Goal: Task Accomplishment & Management: Manage account settings

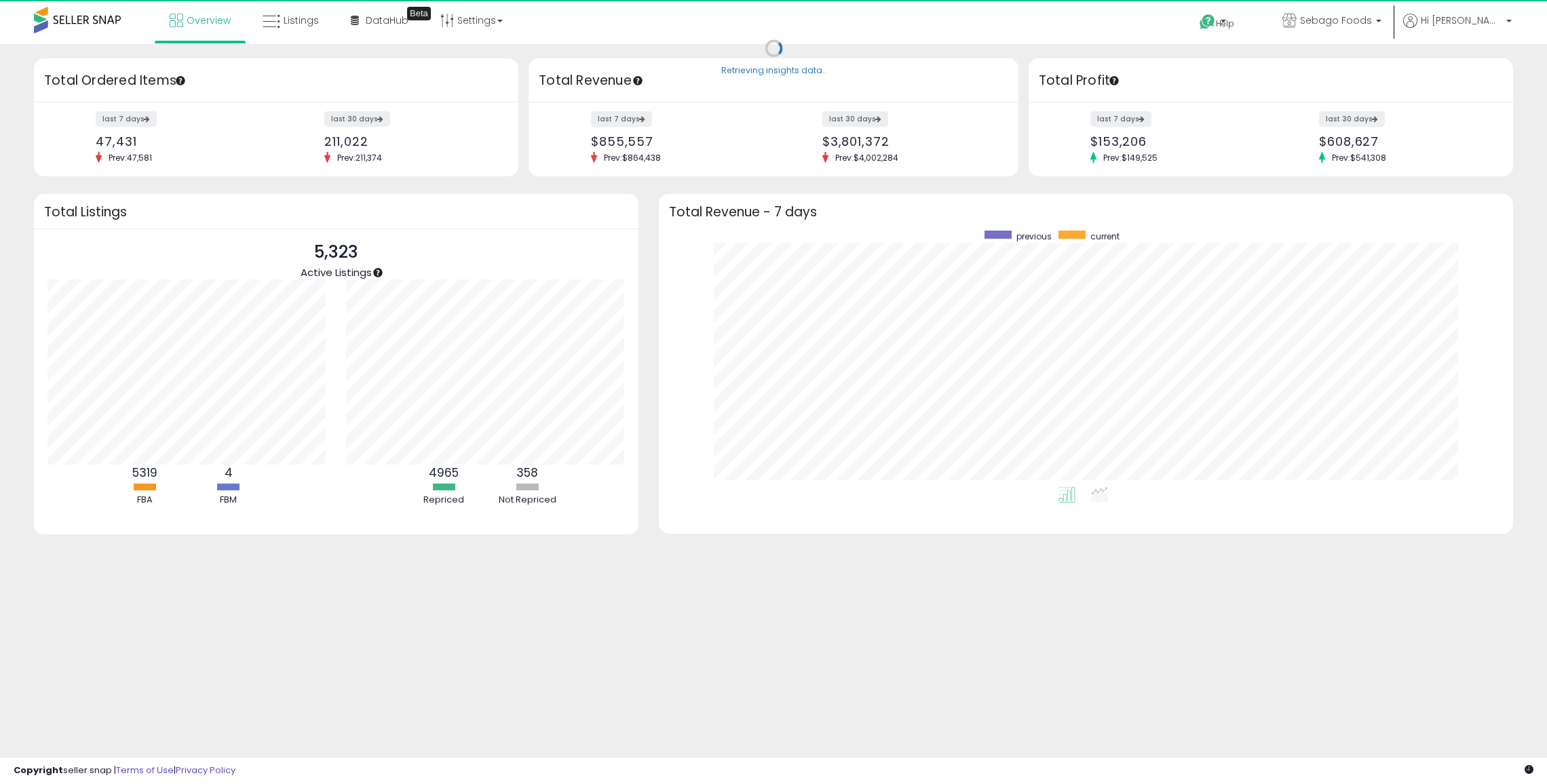
scroll to position [257, 827]
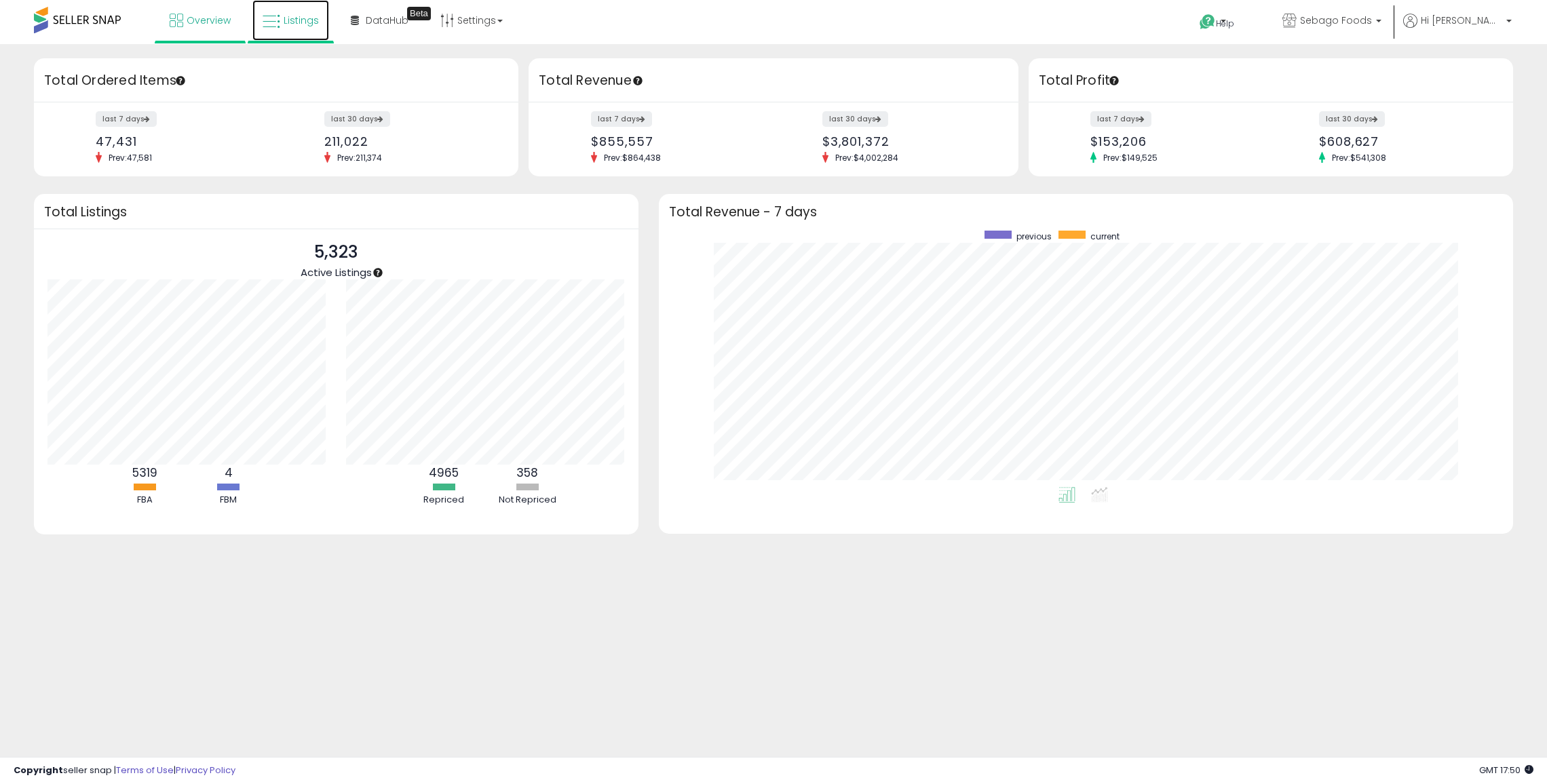
click at [304, 12] on link "Listings" at bounding box center [290, 20] width 77 height 41
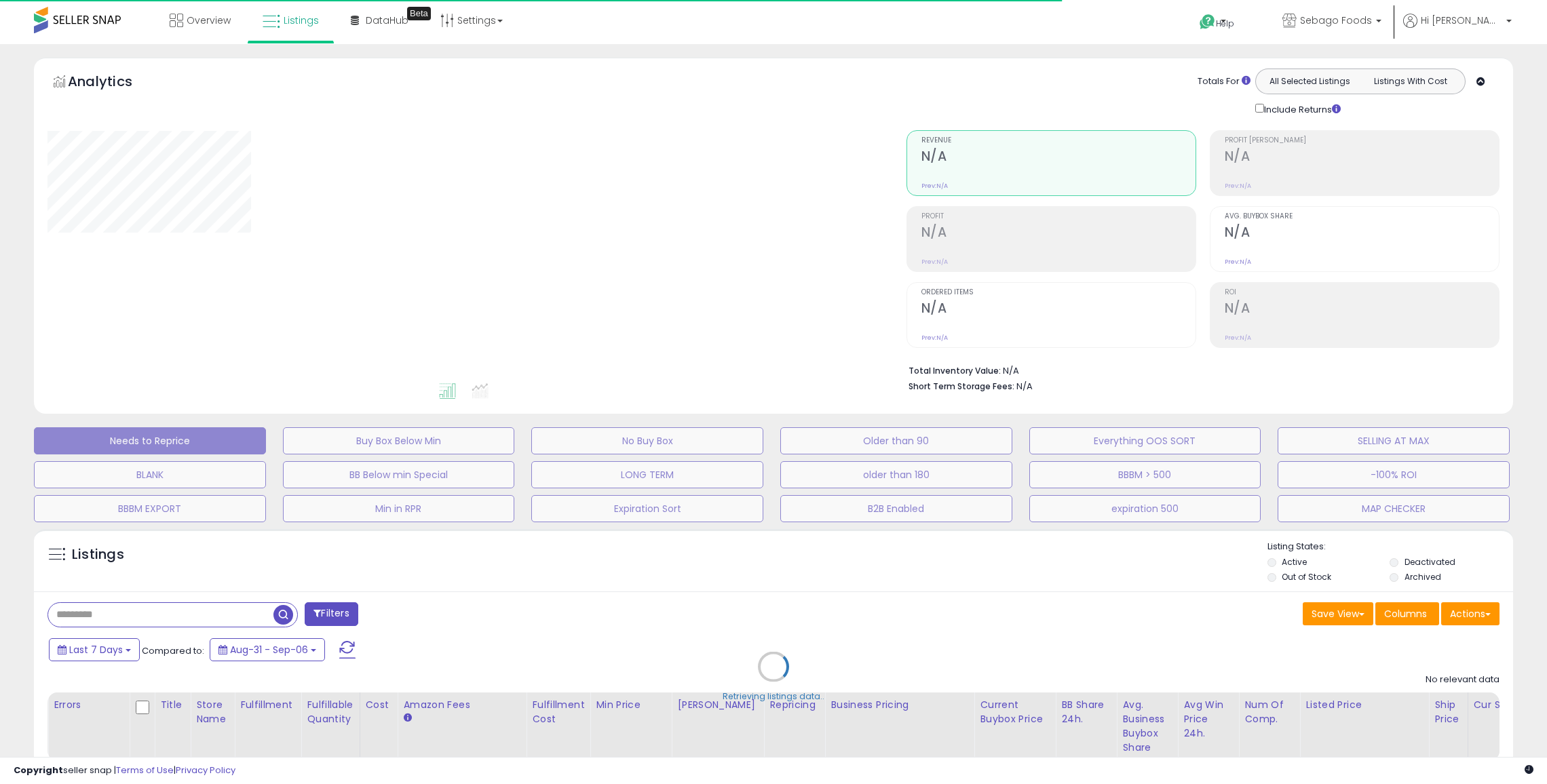
scroll to position [532, 0]
select select "**"
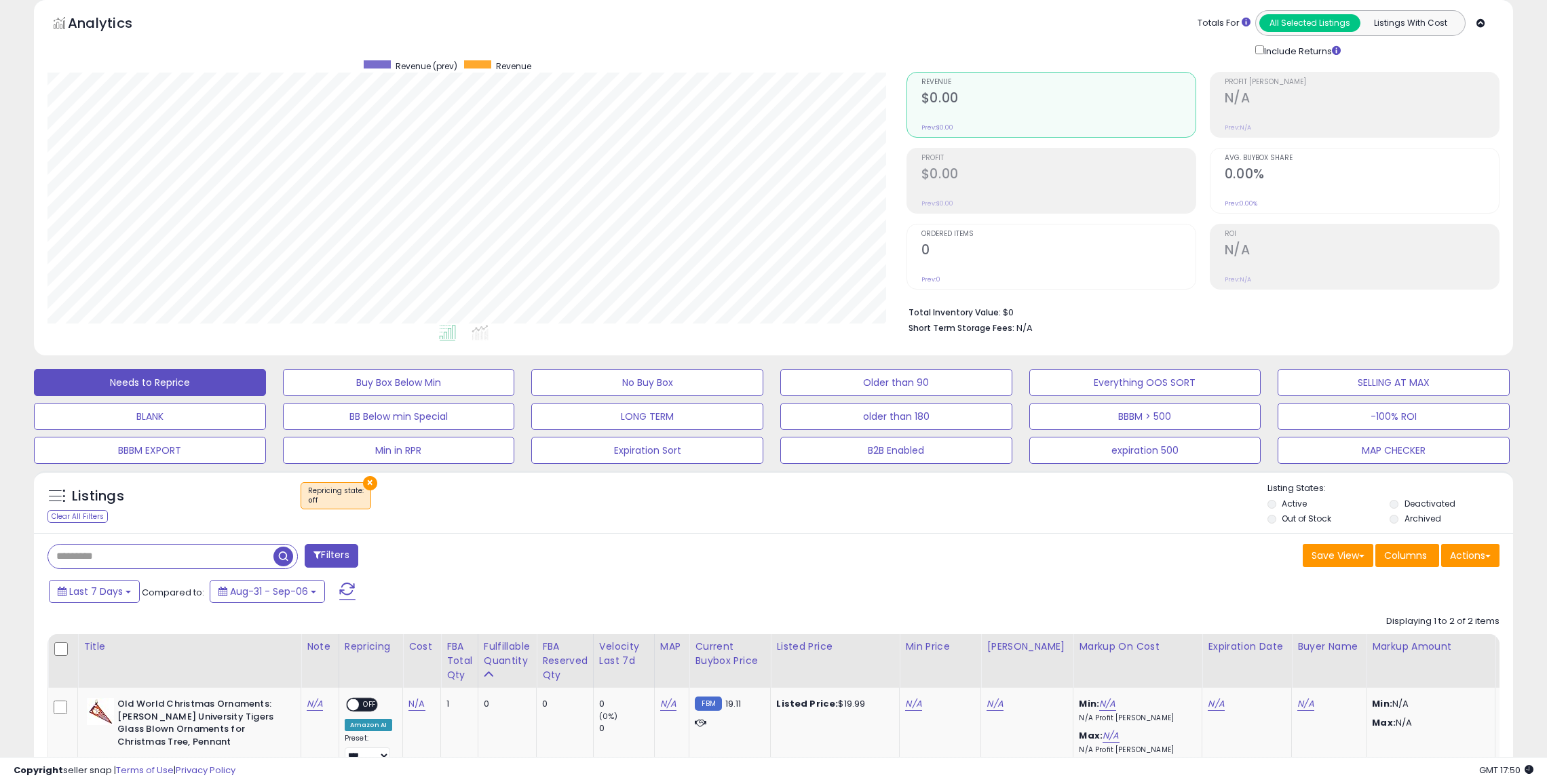
scroll to position [282, 0]
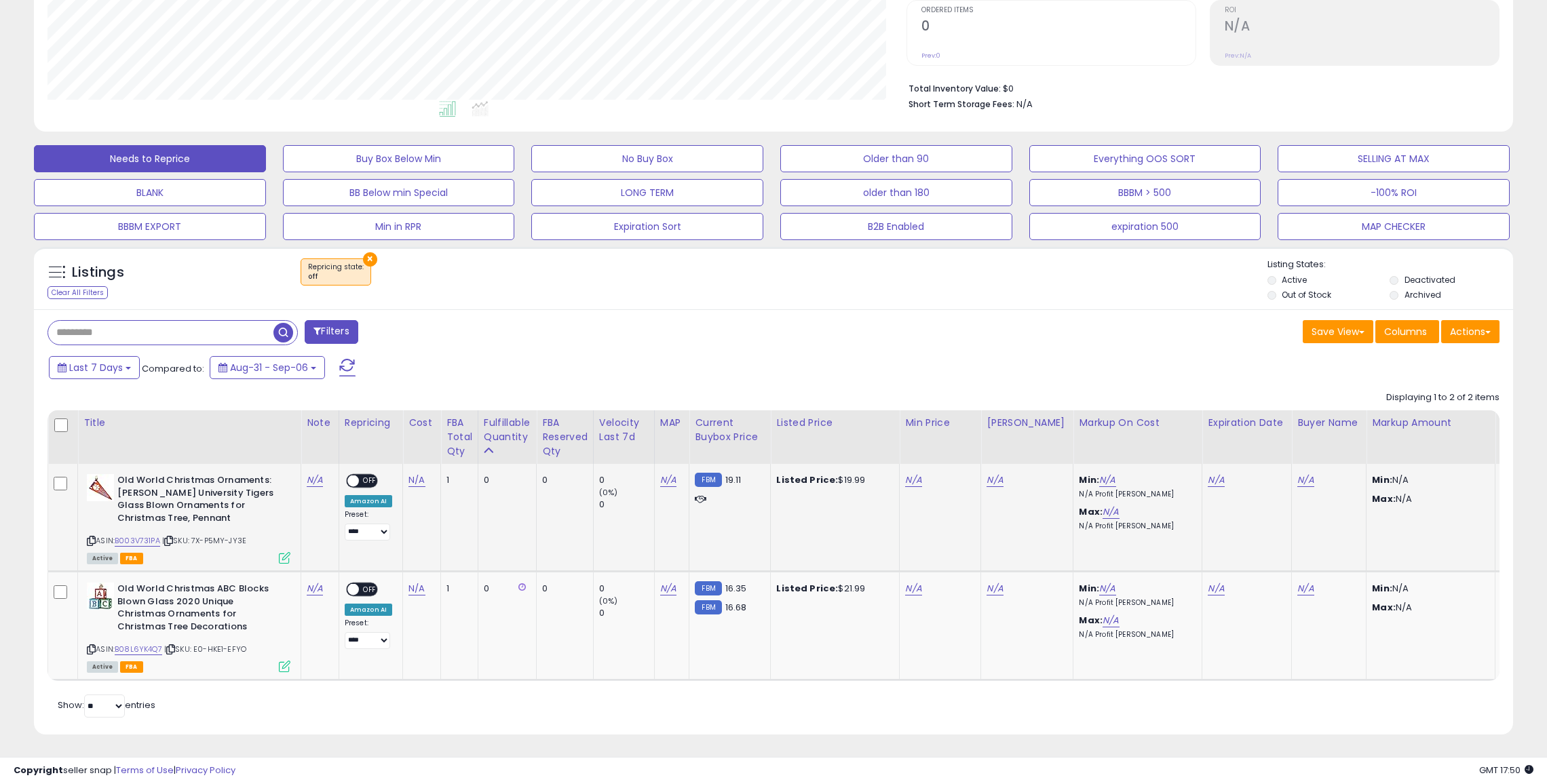
click at [284, 558] on icon at bounding box center [284, 558] width 12 height 12
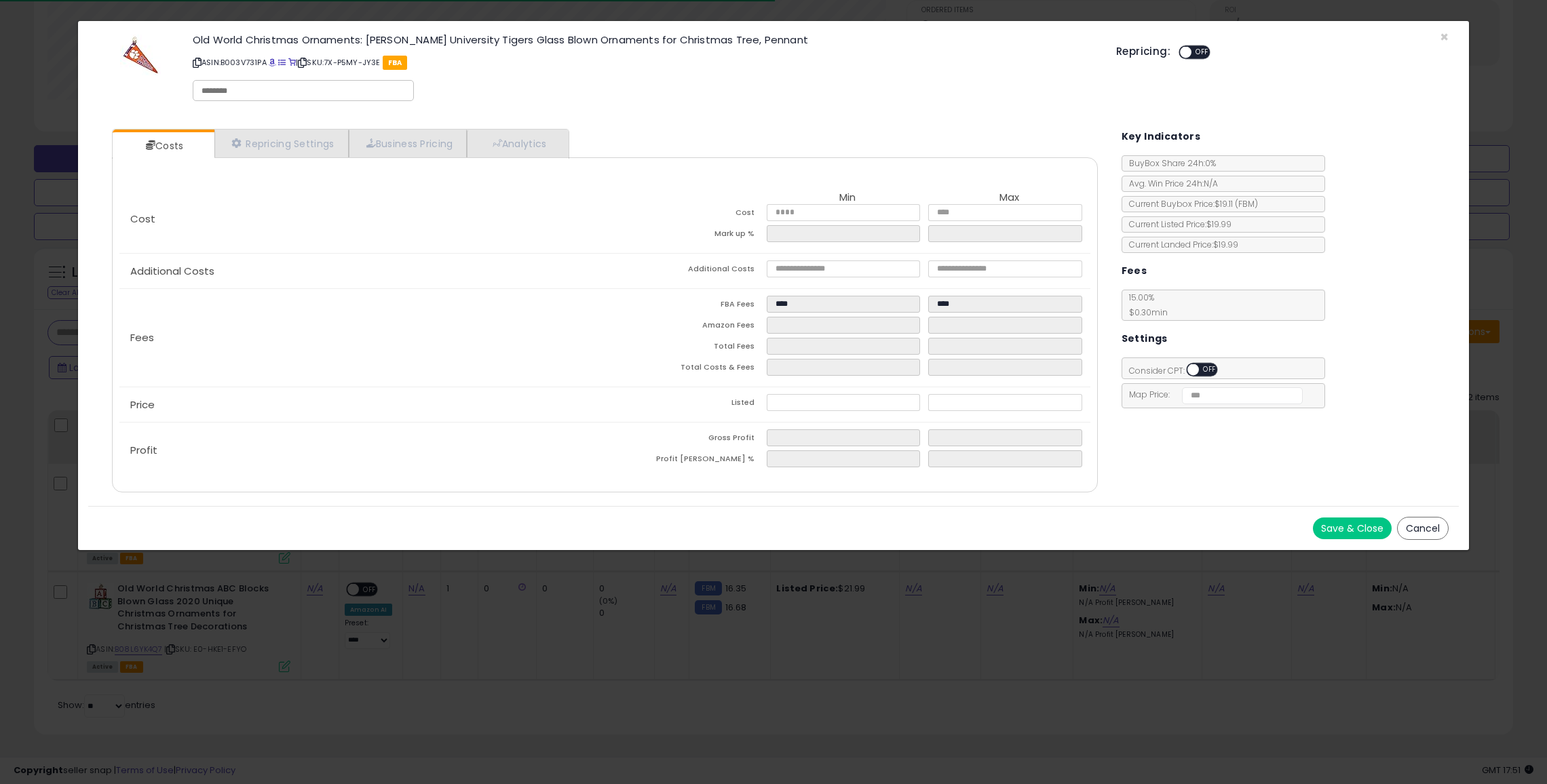
click at [693, 650] on div "× Close Old World Christmas Ornaments: [PERSON_NAME] University Tigers Glass Bl…" at bounding box center [774, 392] width 1547 height 784
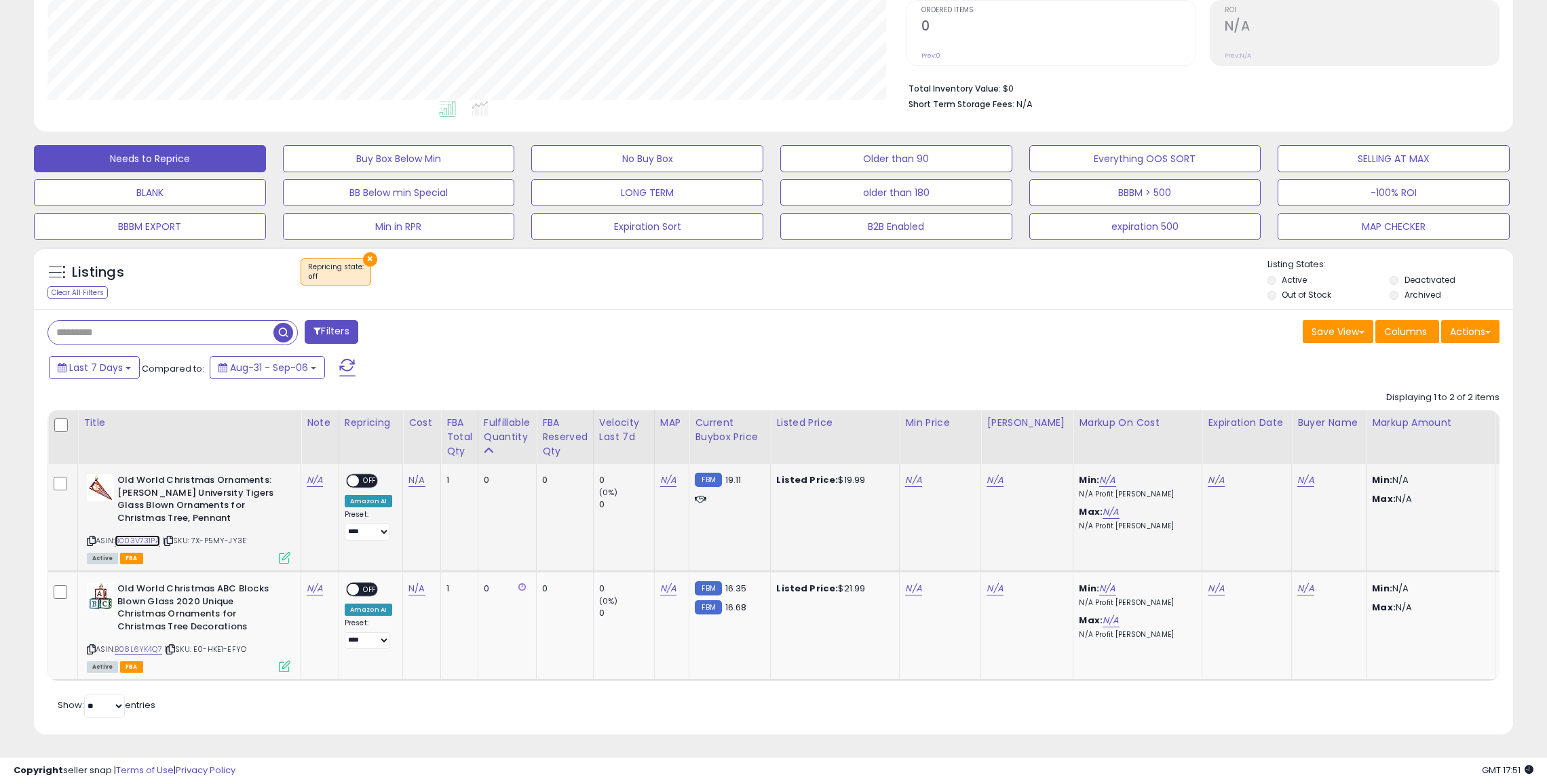
click at [149, 544] on link "B003V731PA" at bounding box center [138, 541] width 45 height 12
click at [144, 647] on link "B08L6YK4Q7" at bounding box center [138, 649] width 48 height 12
click at [91, 541] on icon at bounding box center [91, 541] width 9 height 7
